Goal: Task Accomplishment & Management: Manage account settings

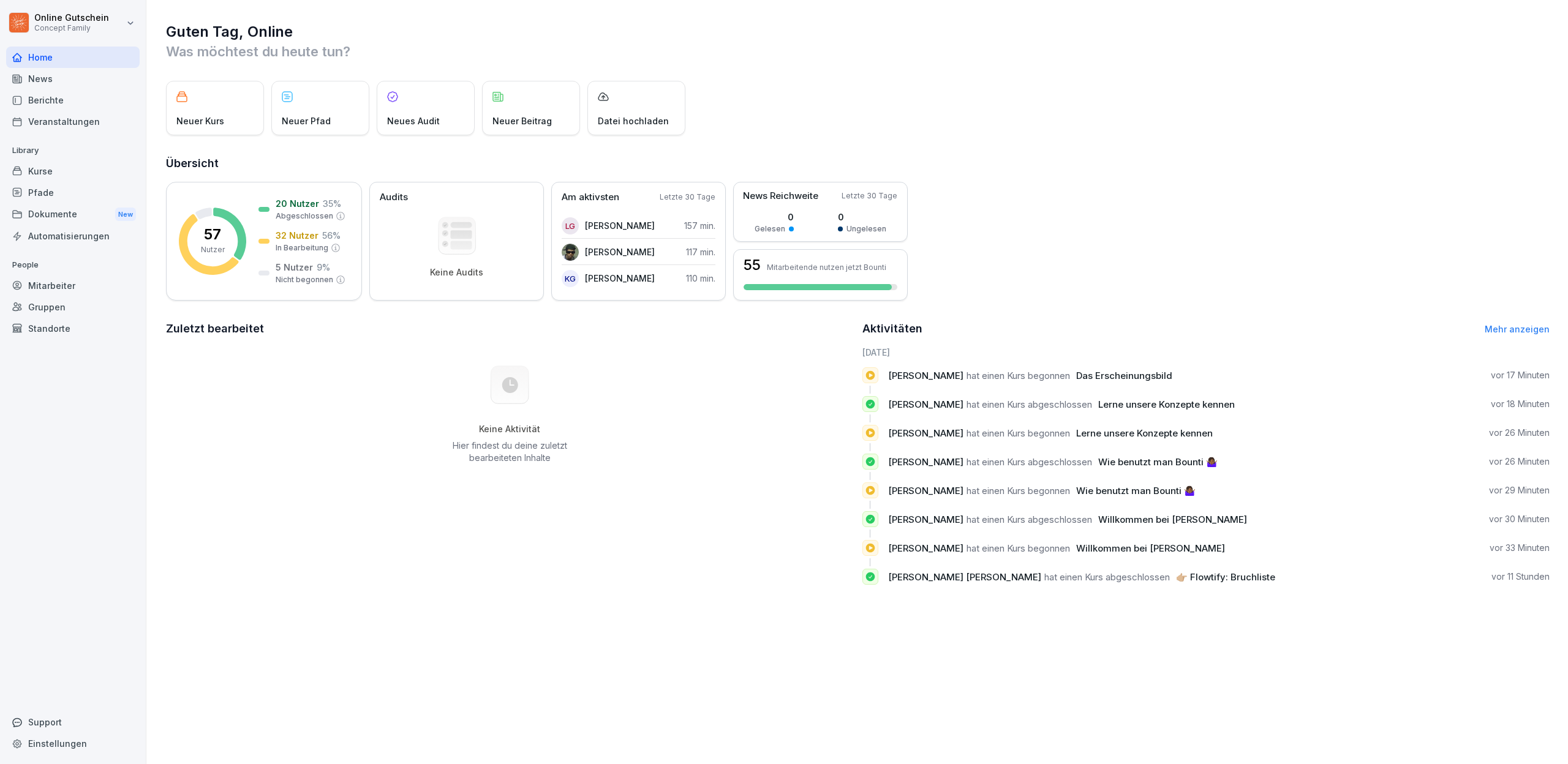
click at [50, 94] on div "Berichte" at bounding box center [73, 100] width 133 height 21
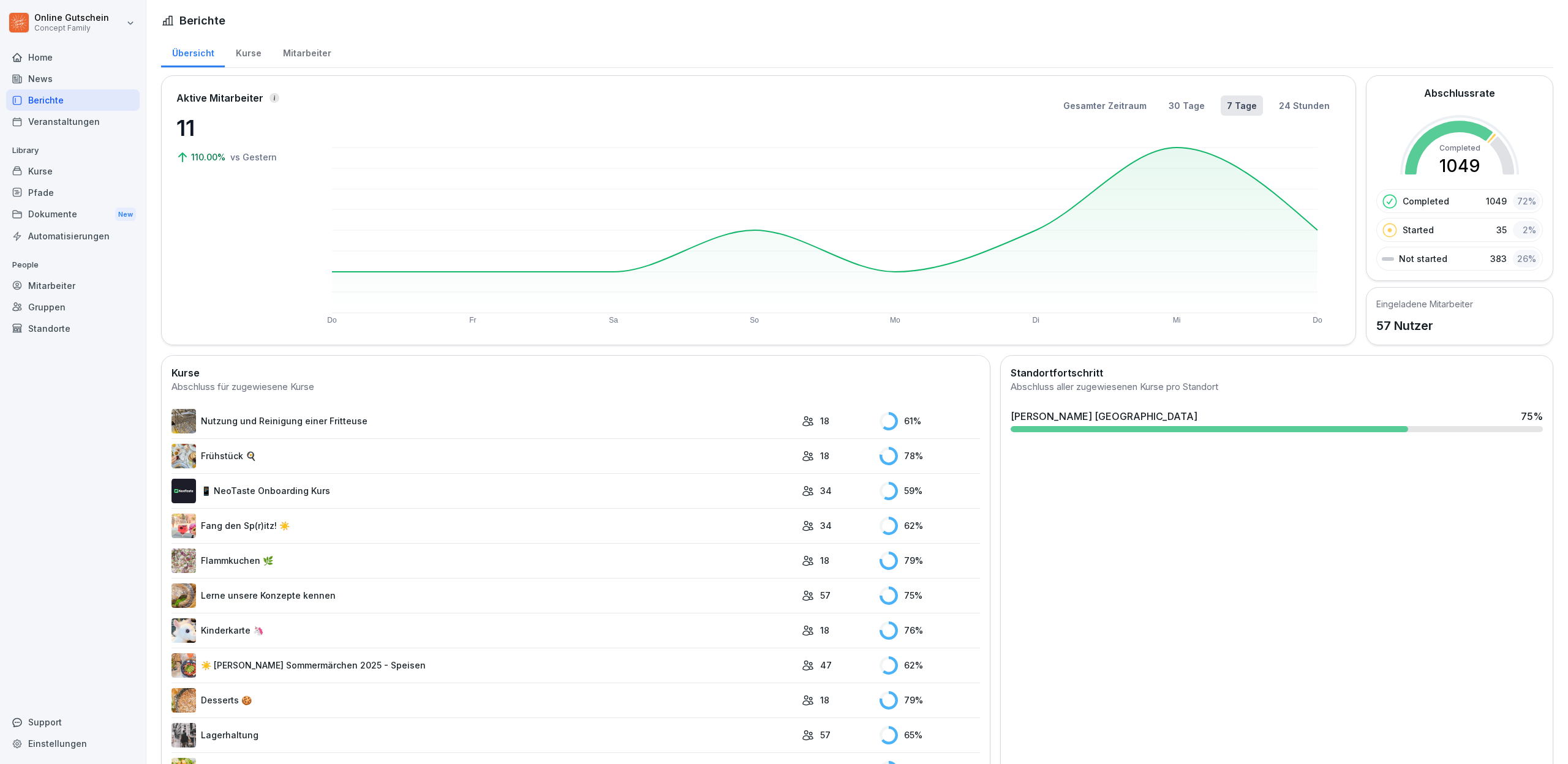
click at [303, 50] on div "Mitarbeiter" at bounding box center [306, 52] width 70 height 32
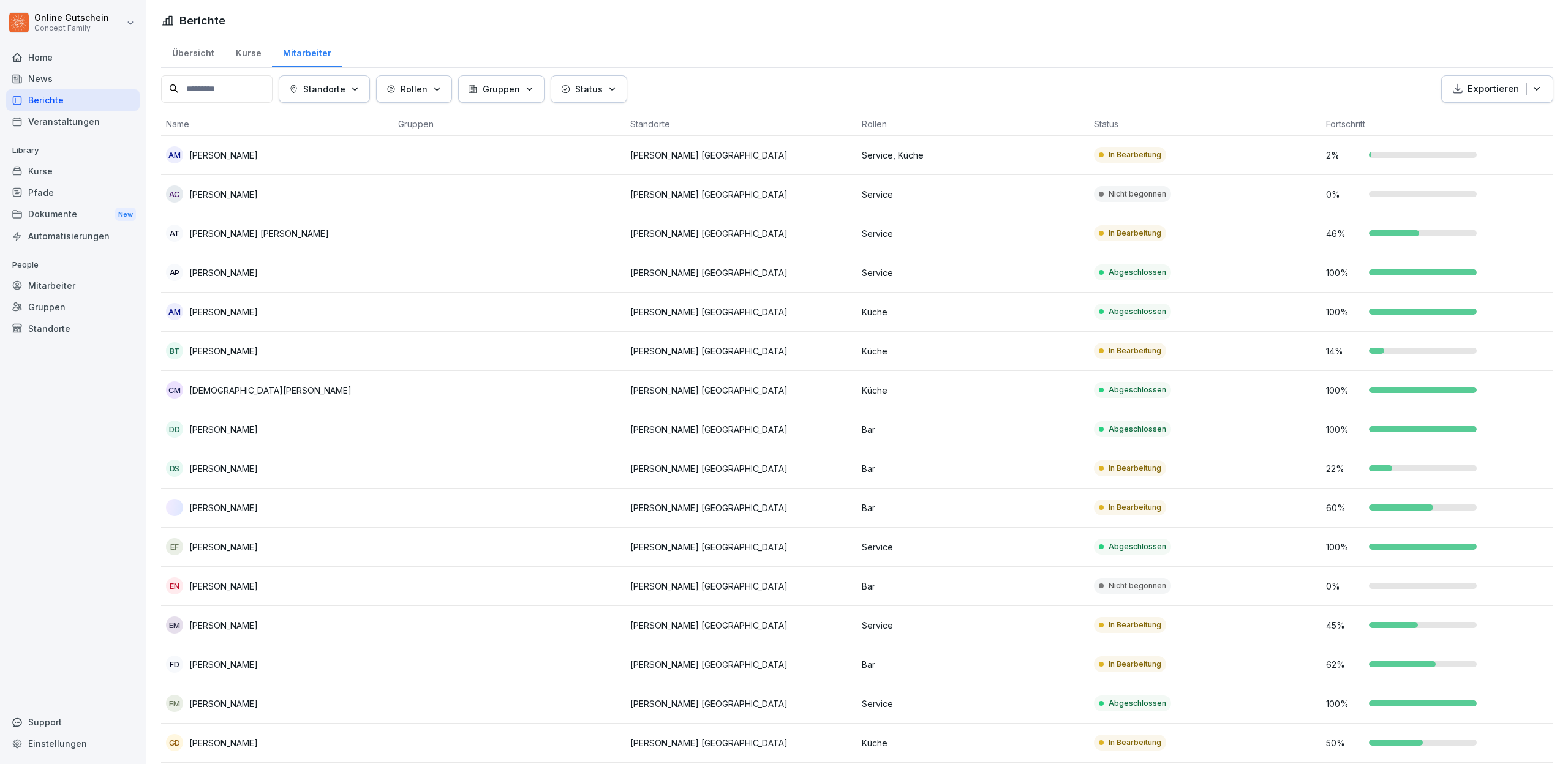
click at [232, 94] on input at bounding box center [217, 89] width 112 height 28
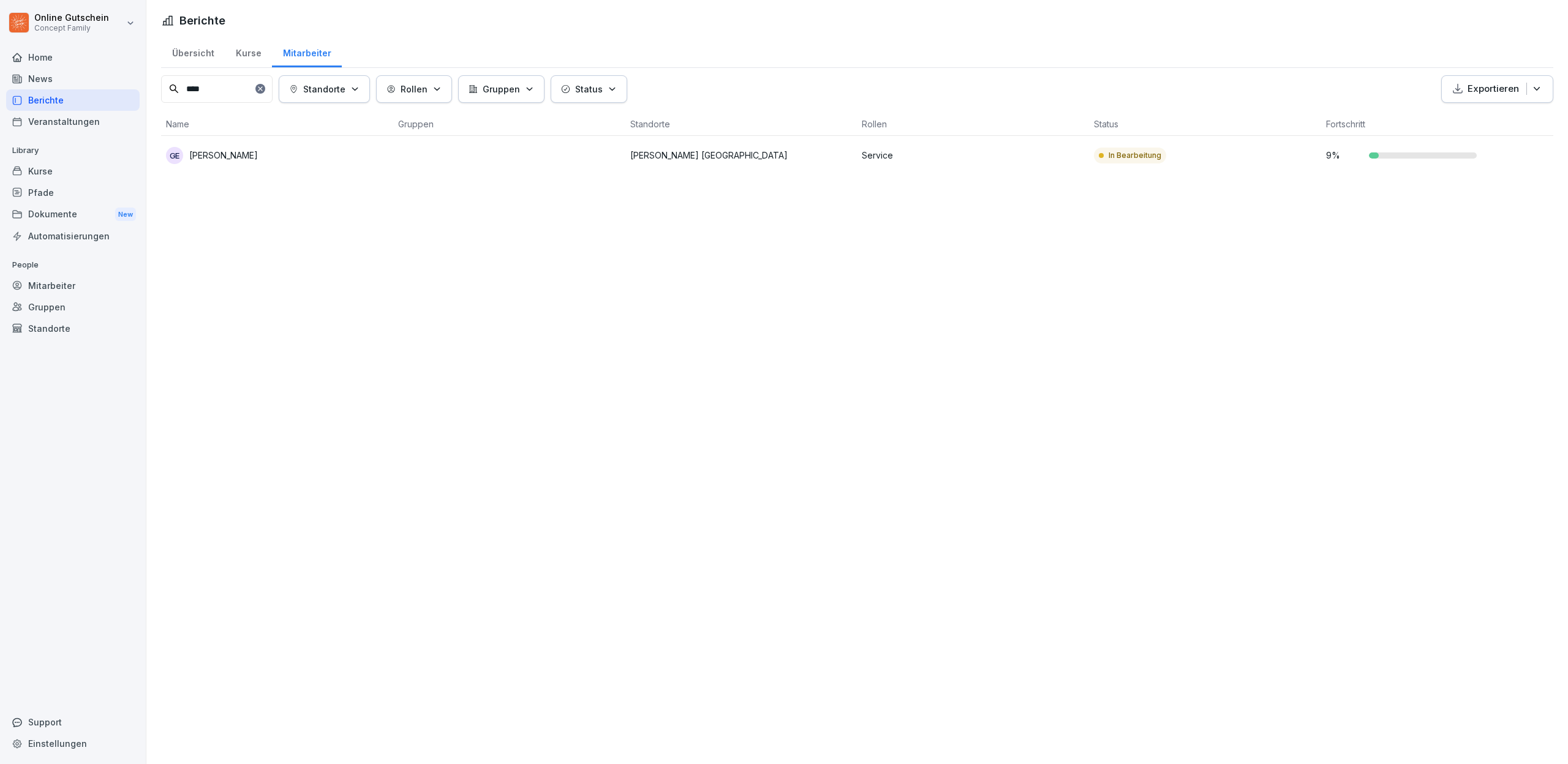
type input "****"
click at [219, 155] on p "[PERSON_NAME]" at bounding box center [223, 155] width 69 height 13
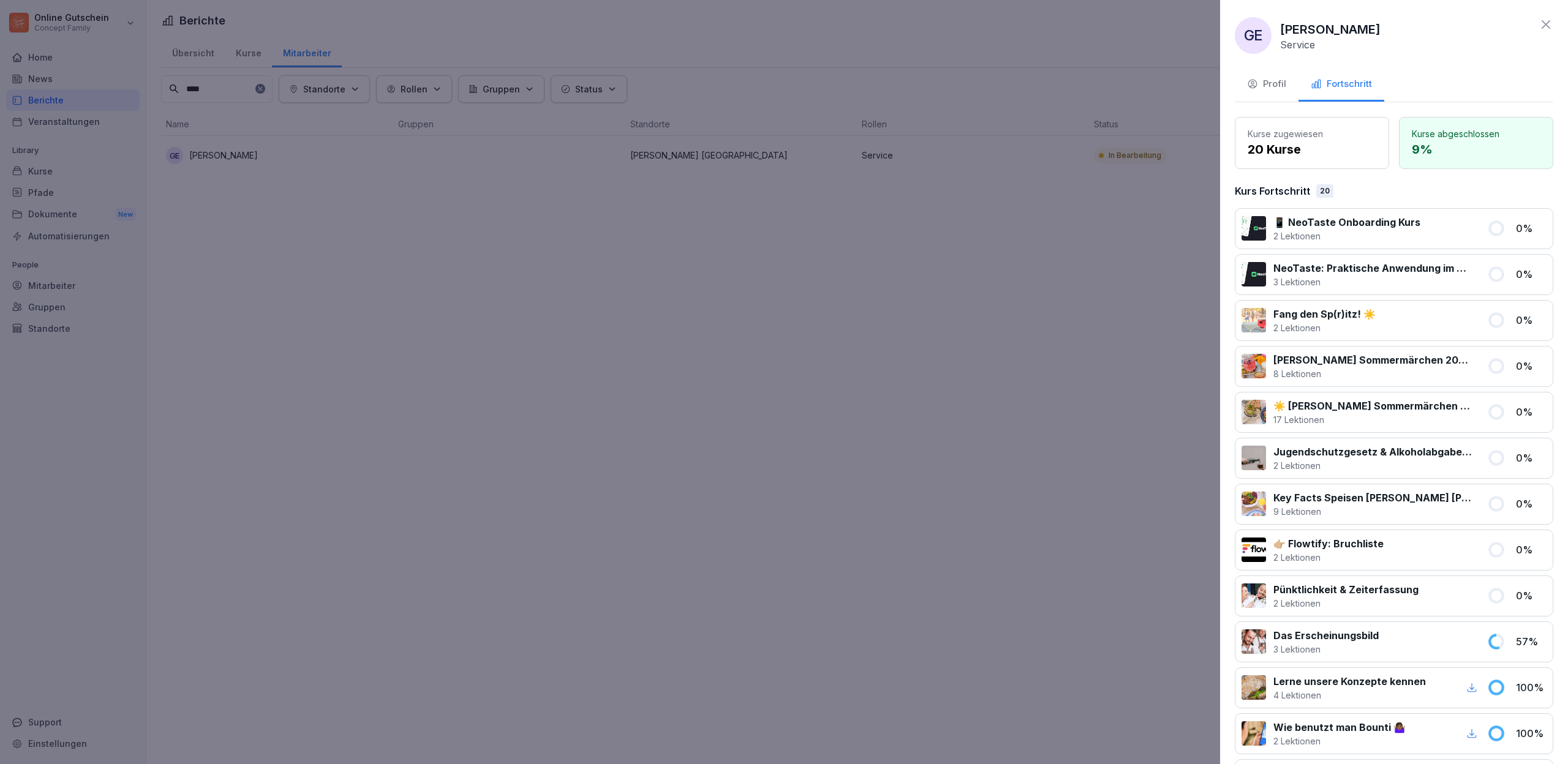
click at [903, 444] on div at bounding box center [784, 382] width 1568 height 764
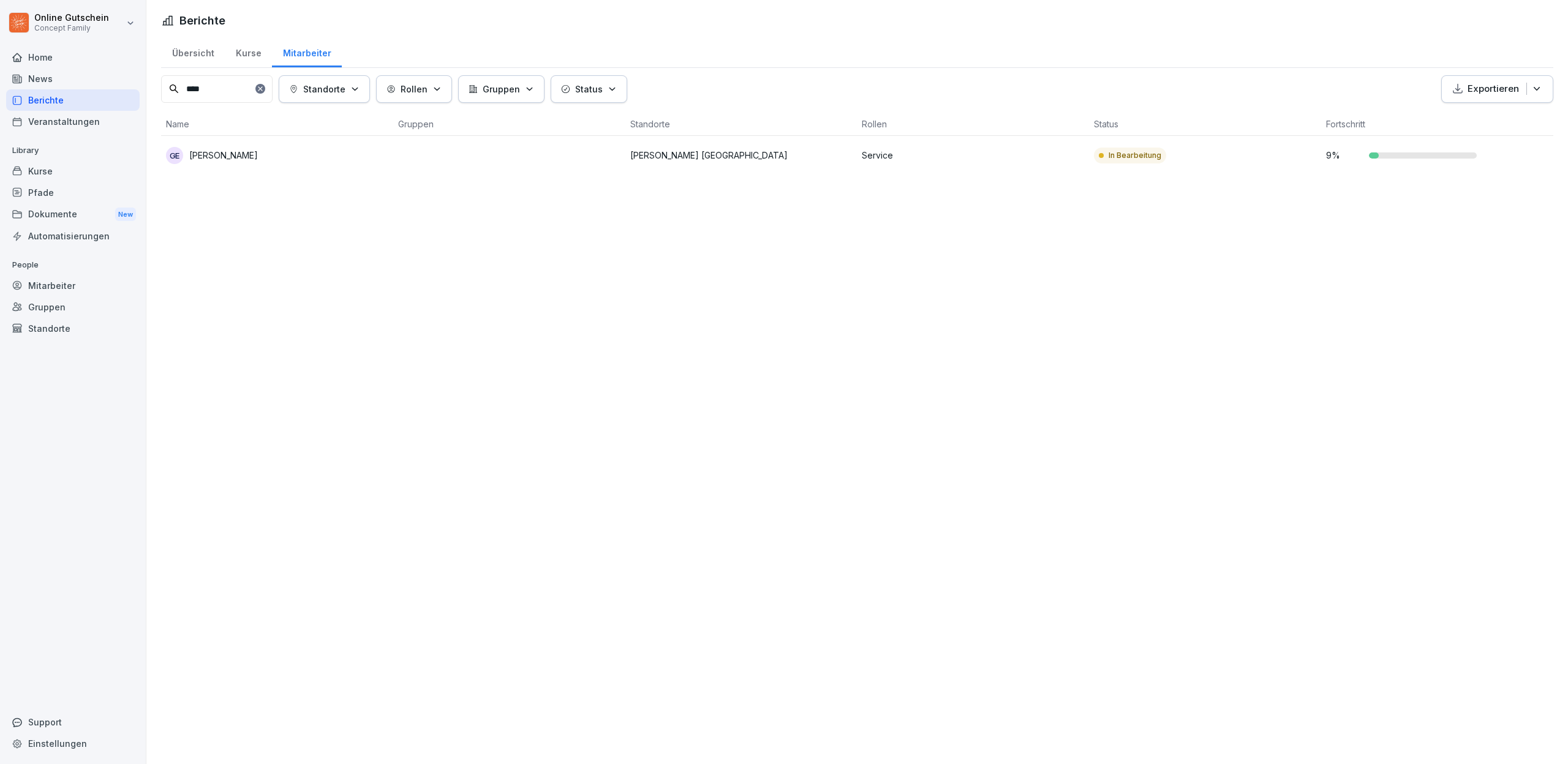
click at [264, 87] on icon at bounding box center [261, 88] width 7 height 7
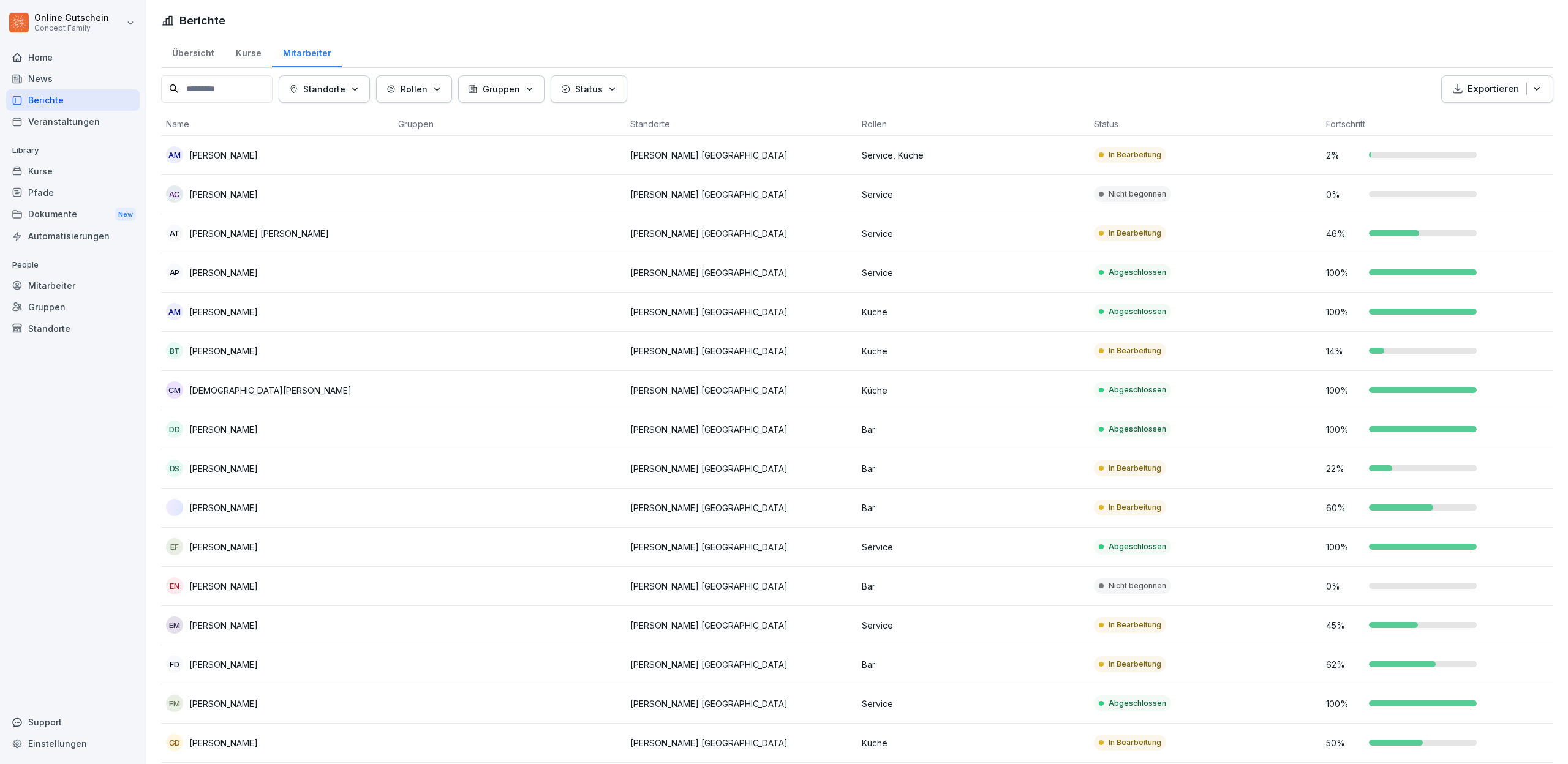
click at [235, 93] on input at bounding box center [217, 89] width 112 height 28
click at [1274, 235] on td "In Bearbeitung" at bounding box center [1204, 234] width 232 height 39
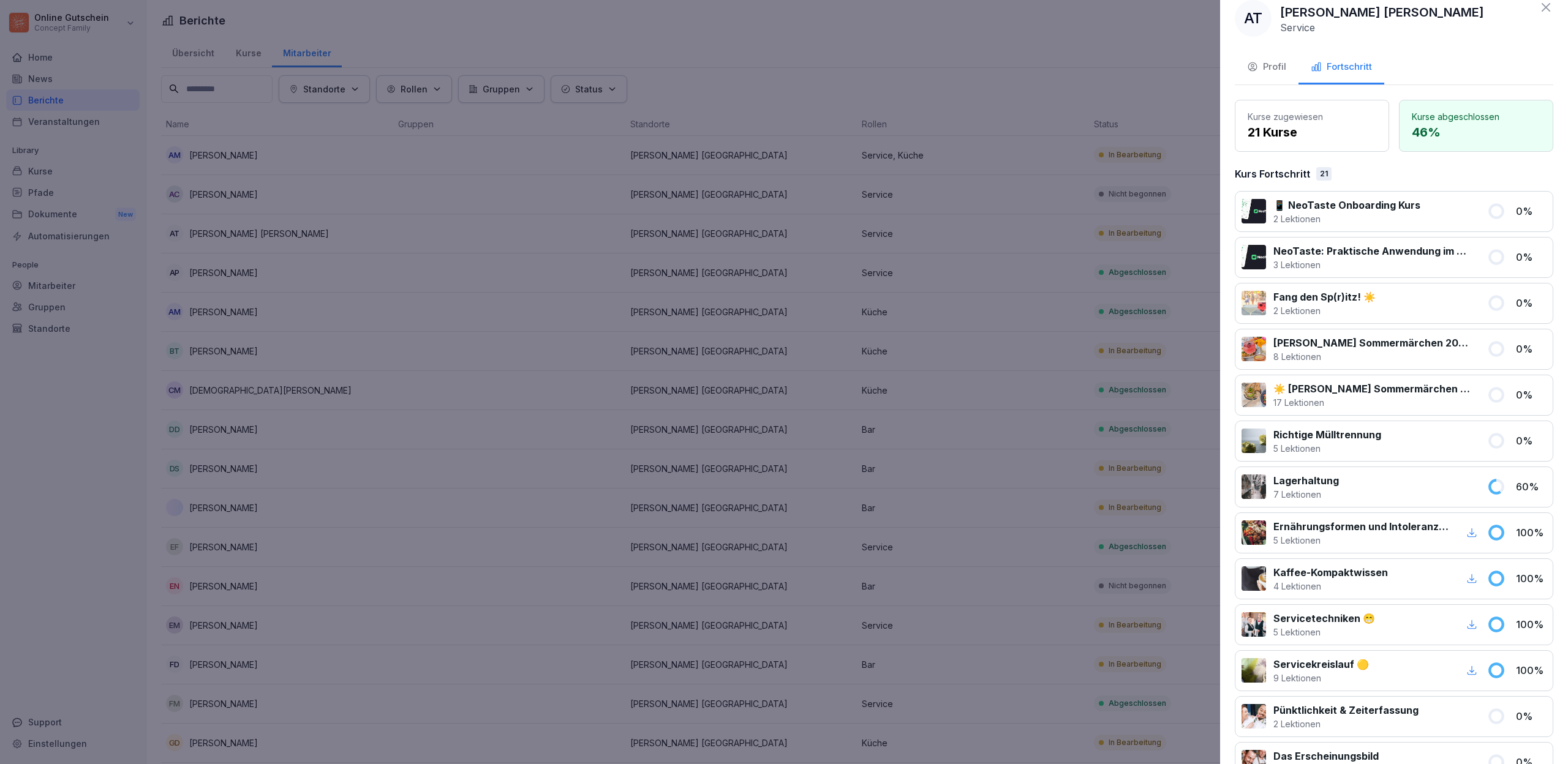
scroll to position [20, 0]
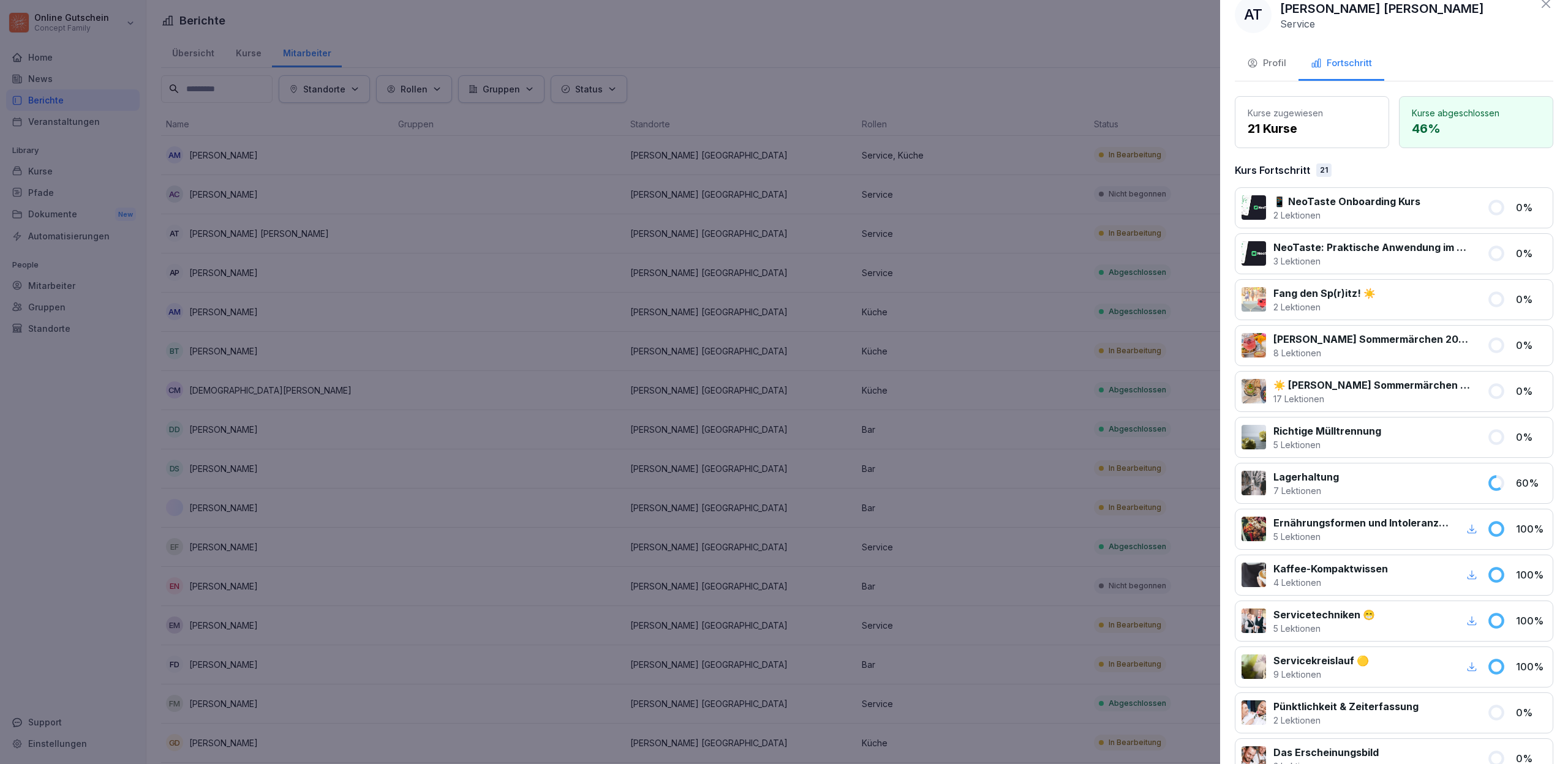
click at [685, 48] on div at bounding box center [784, 382] width 1568 height 764
